Goal: Task Accomplishment & Management: Complete application form

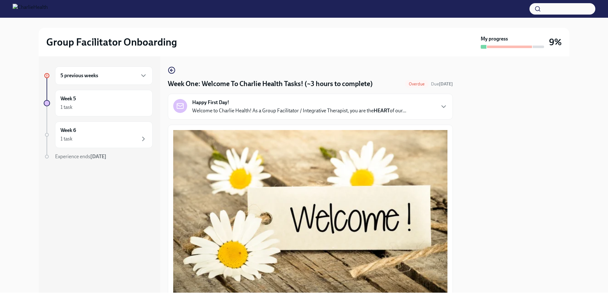
scroll to position [809, 0]
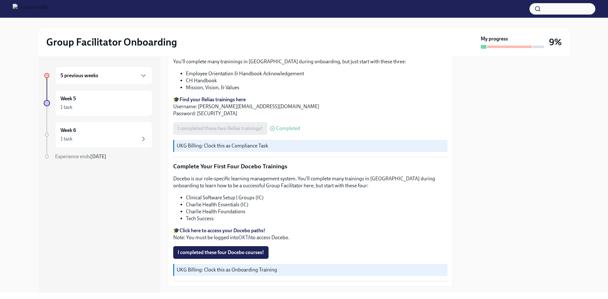
click at [43, 9] on img at bounding box center [30, 9] width 35 height 10
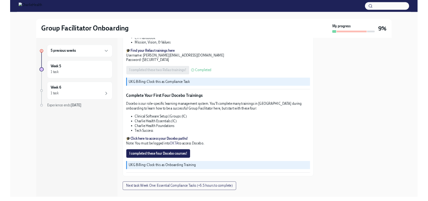
scroll to position [840, 0]
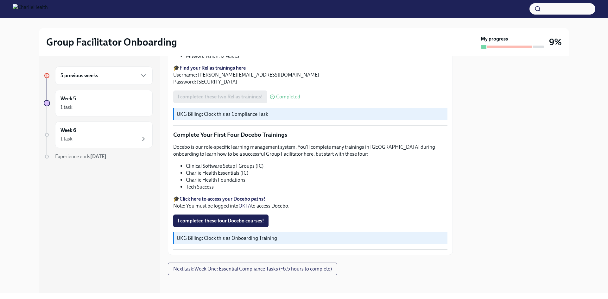
click at [234, 196] on strong "Click here to access your Docebo paths!" at bounding box center [223, 199] width 86 height 6
click at [207, 196] on strong "Click here to access your Docebo paths!" at bounding box center [223, 199] width 86 height 6
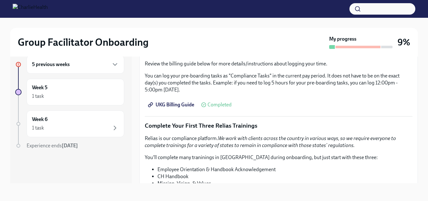
scroll to position [729, 0]
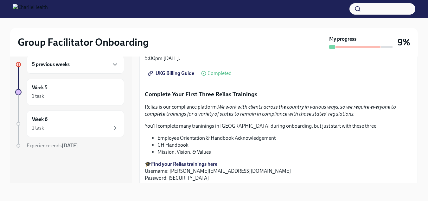
click at [43, 64] on h6 "5 previous weeks" at bounding box center [51, 64] width 38 height 7
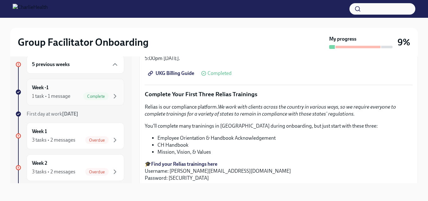
click at [54, 91] on div "Week -1 1 task • 1 message Complete" at bounding box center [75, 92] width 87 height 16
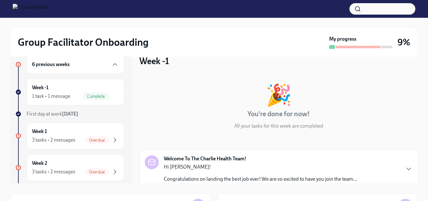
click at [54, 110] on div "First day at work Jul 7th" at bounding box center [76, 113] width 98 height 7
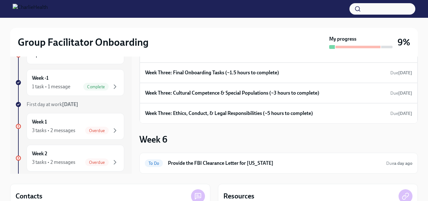
scroll to position [32, 0]
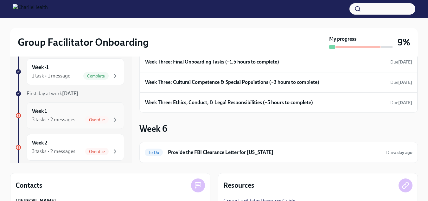
click at [41, 113] on h6 "Week 1" at bounding box center [39, 110] width 15 height 7
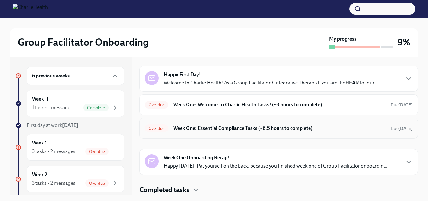
scroll to position [32, 0]
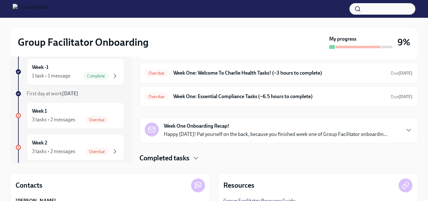
click at [218, 124] on strong "Week One Onboarding Recap!" at bounding box center [197, 125] width 66 height 7
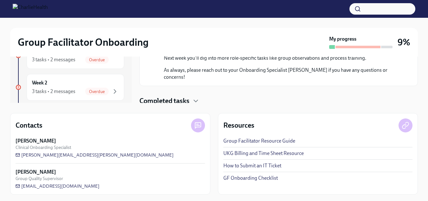
scroll to position [93, 0]
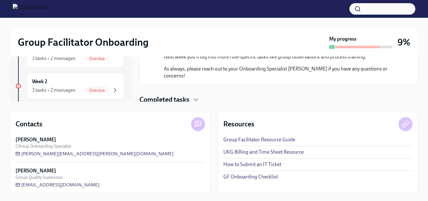
click at [189, 99] on h4 "Completed tasks" at bounding box center [164, 100] width 50 height 10
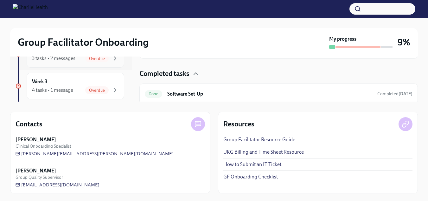
scroll to position [0, 0]
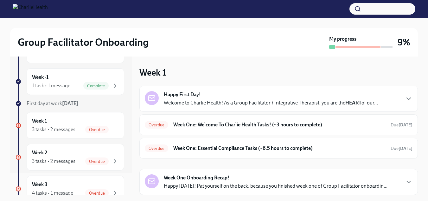
scroll to position [32, 0]
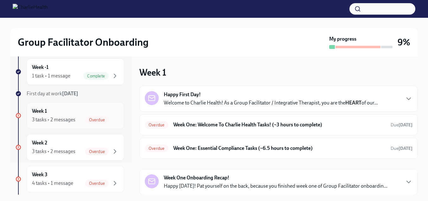
click at [60, 112] on div "Week 1 3 tasks • 2 messages Overdue" at bounding box center [75, 115] width 87 height 16
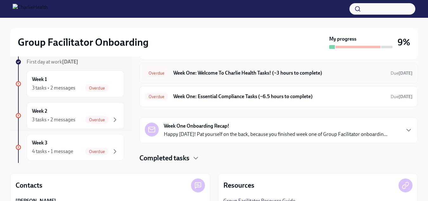
click at [234, 73] on h6 "Week One: Welcome To Charlie Health Tasks! (~3 hours to complete)" at bounding box center [279, 72] width 212 height 7
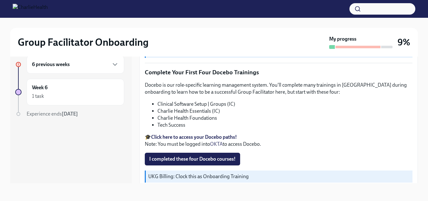
scroll to position [908, 0]
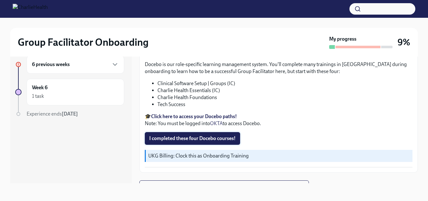
click at [189, 135] on span "I completed these four Docebo courses!" at bounding box center [192, 138] width 86 height 6
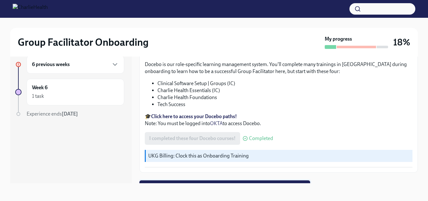
click at [270, 183] on span "Next task : Week One: Essential Compliance Tasks (~6.5 hours to complete)" at bounding box center [225, 186] width 162 height 6
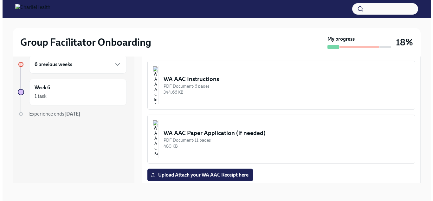
scroll to position [507, 0]
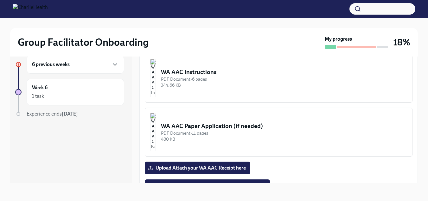
click at [207, 73] on div "WA AAC Instructions" at bounding box center [284, 72] width 246 height 8
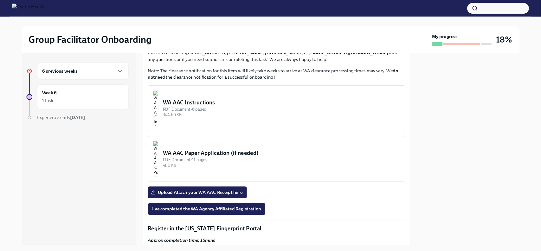
scroll to position [464, 0]
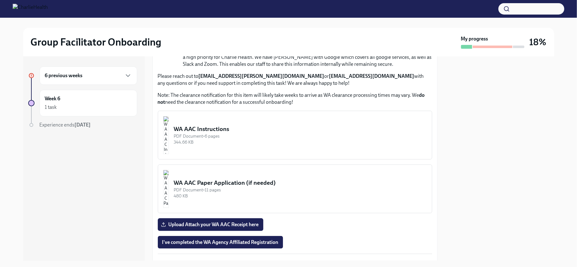
click at [223, 121] on button "WA AAC Instructions PDF Document • 6 pages 344.66 KB" at bounding box center [295, 135] width 274 height 49
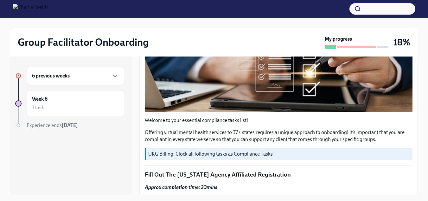
scroll to position [317, 0]
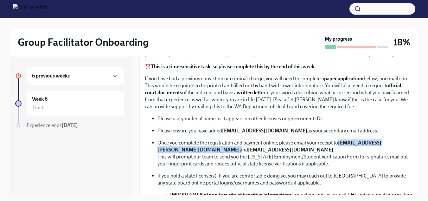
drag, startPoint x: 157, startPoint y: 146, endPoint x: 239, endPoint y: 147, distance: 82.4
click at [239, 147] on ul "Please use your legal name as it appears on other licenses or government IDs. P…" at bounding box center [279, 163] width 268 height 97
copy p "[EMAIL_ADDRESS][PERSON_NAME][DOMAIN_NAME]"
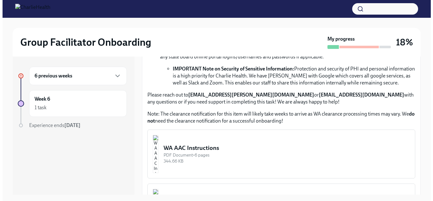
scroll to position [444, 0]
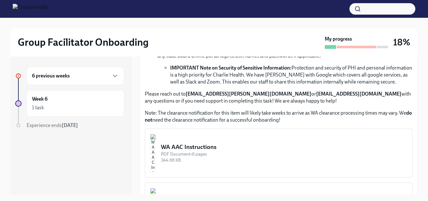
click at [227, 139] on button "WA AAC Instructions PDF Document • 6 pages 344.66 KB" at bounding box center [279, 152] width 268 height 49
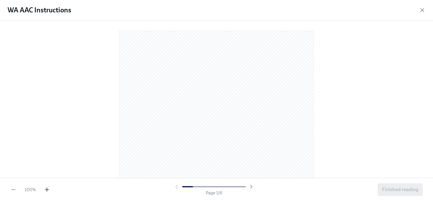
click at [44, 188] on icon "button" at bounding box center [47, 189] width 6 height 6
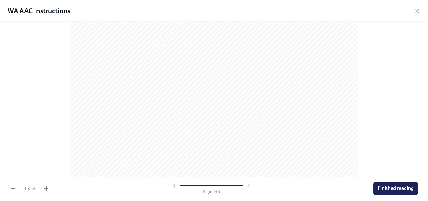
scroll to position [2143, 0]
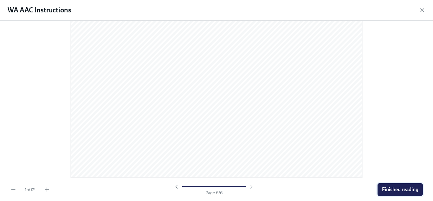
click at [404, 188] on span "Finished reading" at bounding box center [400, 189] width 36 height 6
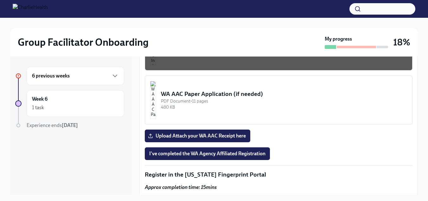
scroll to position [570, 0]
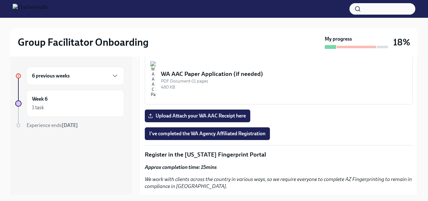
click at [210, 114] on span "Upload Attach your WA AAC Receipt here" at bounding box center [197, 115] width 97 height 6
click at [0, 0] on input "Upload Attach your WA AAC Receipt here" at bounding box center [0, 0] width 0 height 0
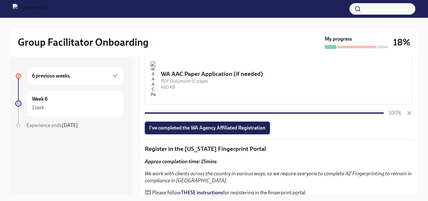
click at [179, 125] on span "I've completed the WA Agency Affiliated Registration" at bounding box center [207, 128] width 116 height 6
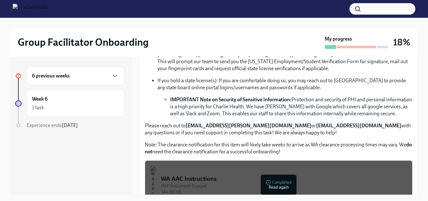
click at [206, 94] on div "Approx completion time: 20mins Below are the step by step instructions on how t…" at bounding box center [279, 42] width 268 height 225
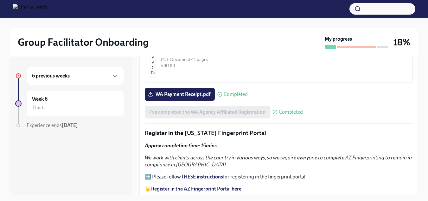
scroll to position [602, 0]
